Goal: Information Seeking & Learning: Learn about a topic

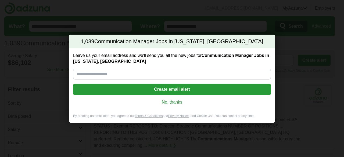
click at [176, 99] on link "No, thanks" at bounding box center [171, 102] width 189 height 6
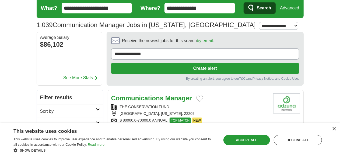
scroll to position [27, 0]
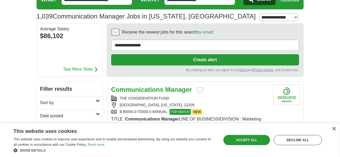
drag, startPoint x: 78, startPoint y: 87, endPoint x: 83, endPoint y: 88, distance: 5.2
click at [78, 113] on h2 "Date posted" at bounding box center [68, 116] width 56 height 6
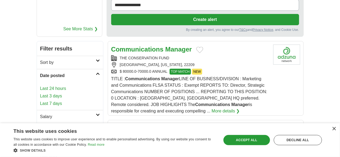
scroll to position [81, 0]
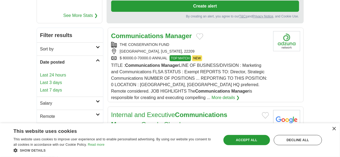
click at [40, 87] on link "Last 7 days" at bounding box center [70, 90] width 60 height 6
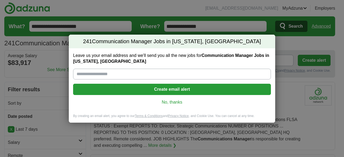
click at [164, 100] on link "No, thanks" at bounding box center [171, 102] width 189 height 6
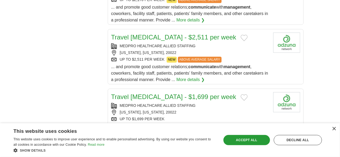
scroll to position [672, 0]
